Goal: Find specific page/section: Find specific page/section

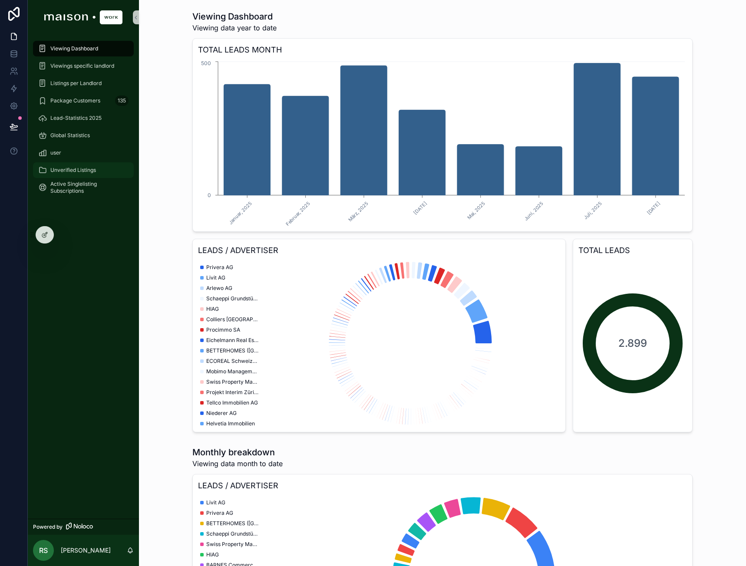
click at [76, 173] on span "Unverified Listings" at bounding box center [73, 170] width 46 height 7
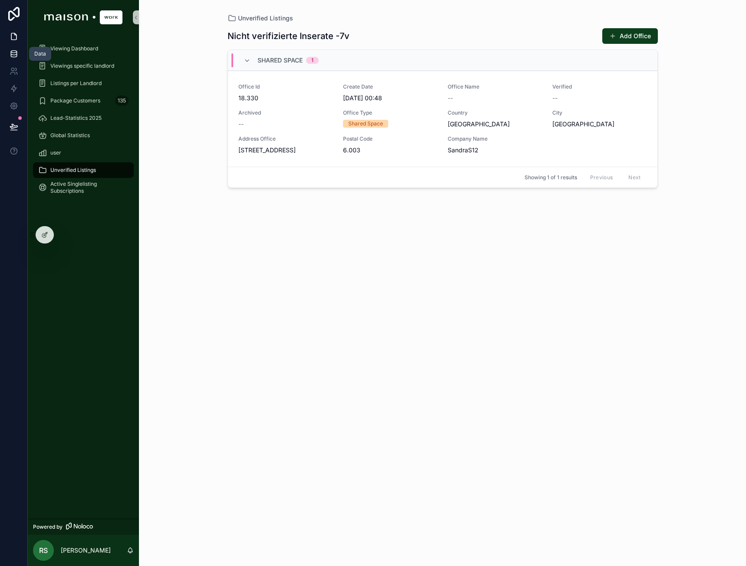
click at [20, 54] on link at bounding box center [13, 53] width 27 height 17
